Goal: Transaction & Acquisition: Purchase product/service

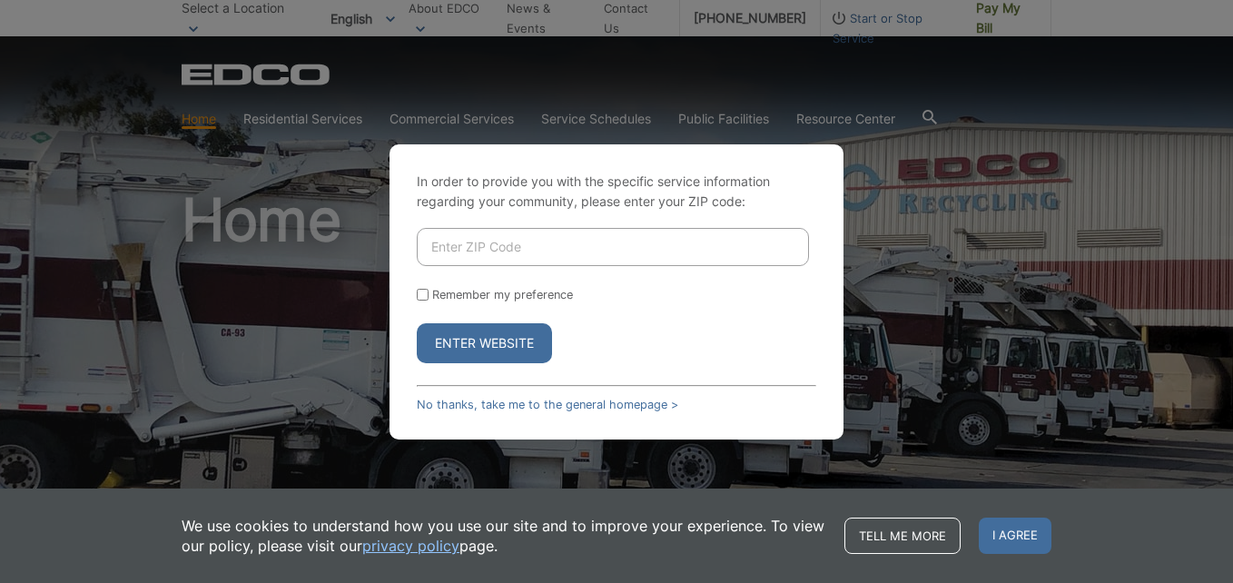
click at [486, 243] on input "Enter ZIP Code" at bounding box center [613, 247] width 392 height 38
type input "91901"
click at [420, 295] on input "Remember my preference" at bounding box center [423, 295] width 12 height 12
checkbox input "true"
click at [508, 333] on button "Enter Website" at bounding box center [484, 343] width 135 height 40
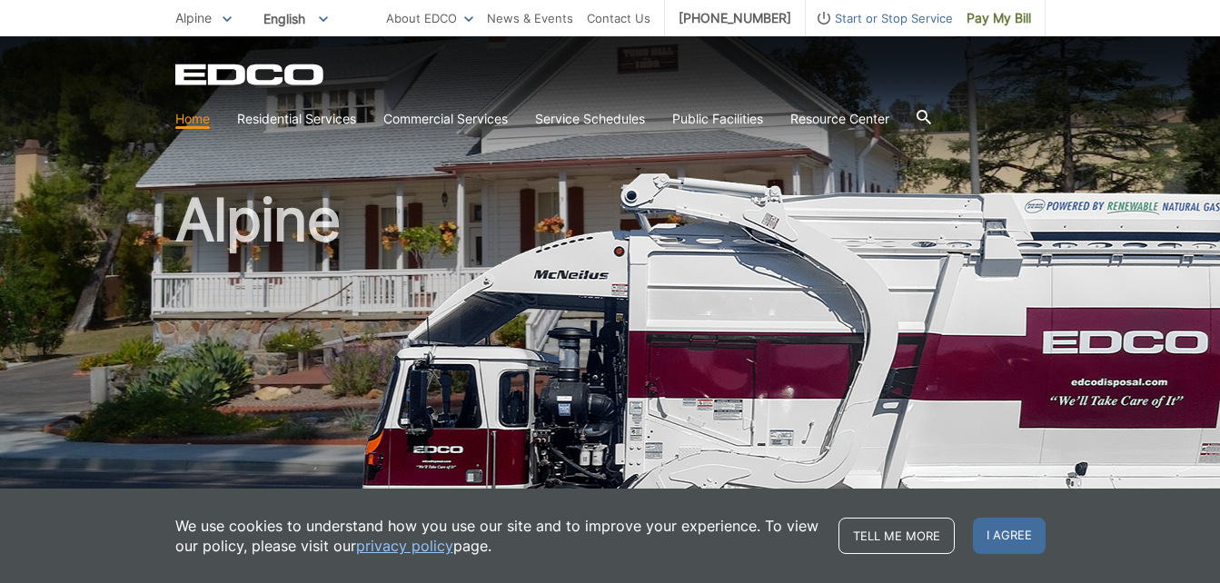
click at [742, 202] on h1 "Alpine" at bounding box center [610, 390] width 870 height 399
click at [1012, 527] on span "I agree" at bounding box center [1009, 536] width 73 height 36
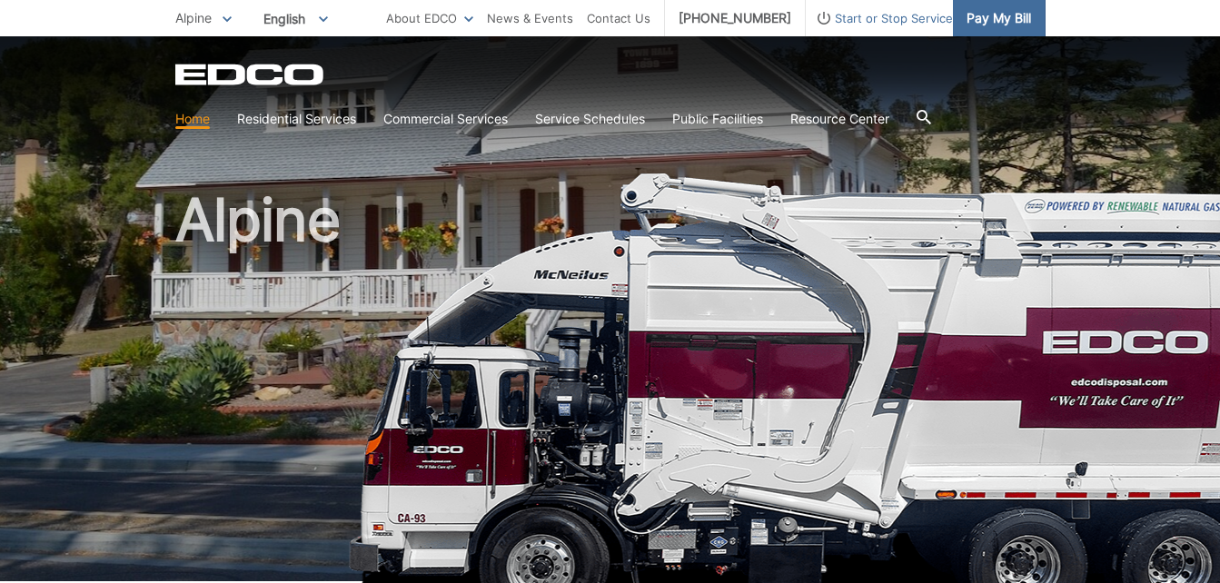
click at [1007, 21] on span "Pay My Bill" at bounding box center [998, 18] width 64 height 20
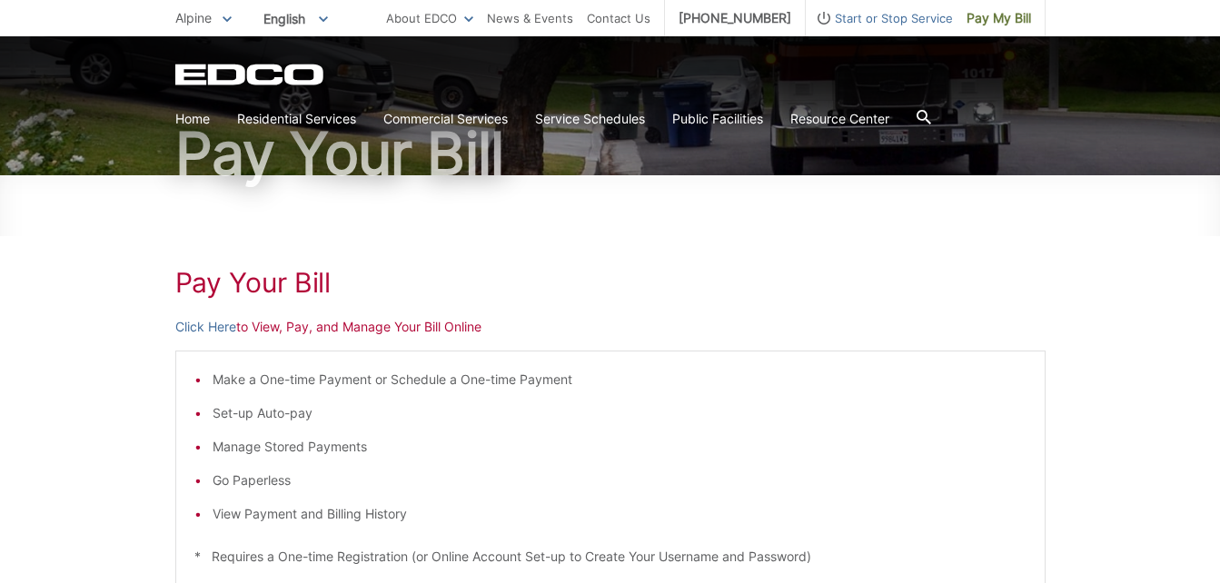
scroll to position [145, 0]
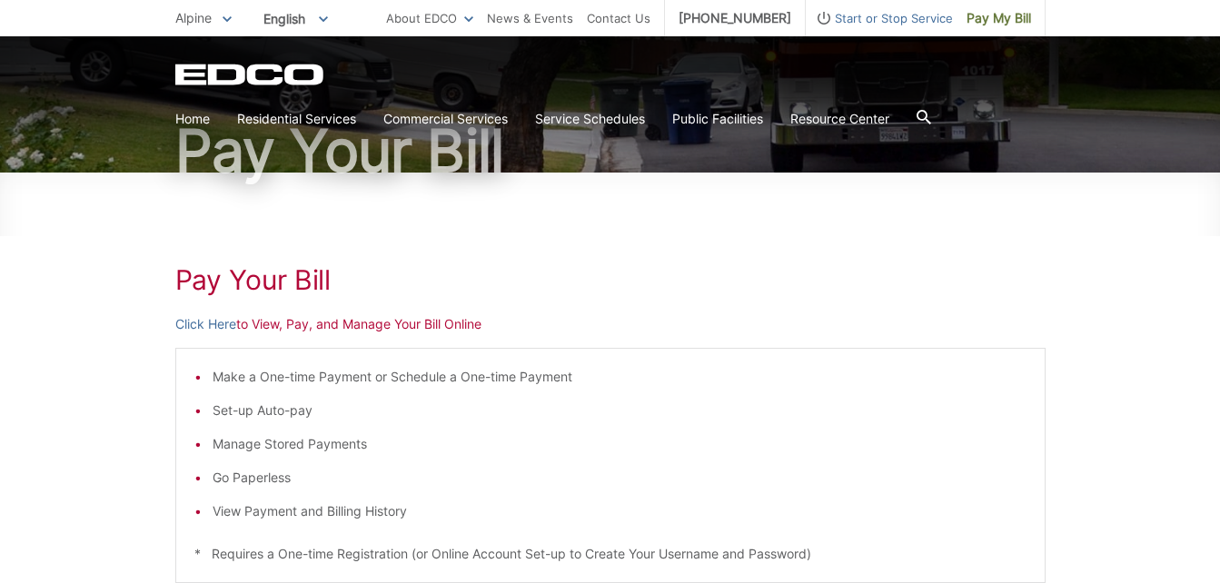
click at [349, 447] on li "Manage Stored Payments" at bounding box center [620, 444] width 814 height 20
drag, startPoint x: 349, startPoint y: 447, endPoint x: 200, endPoint y: 448, distance: 148.9
click at [213, 448] on li "Manage Stored Payments" at bounding box center [620, 444] width 814 height 20
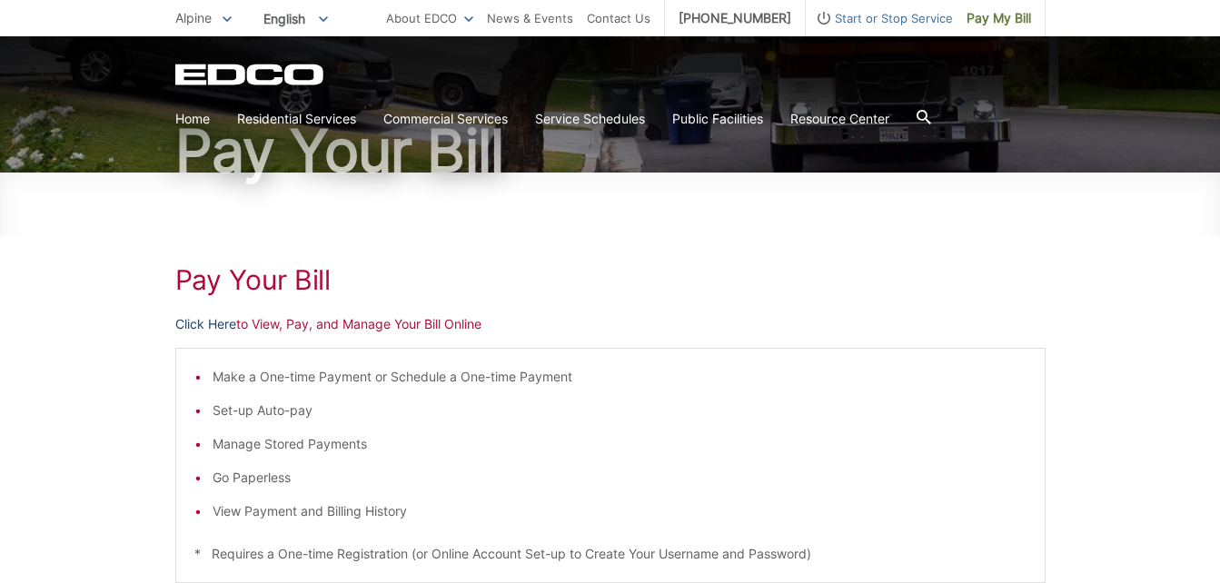
click at [203, 321] on link "Click Here" at bounding box center [205, 324] width 61 height 20
